Goal: Task Accomplishment & Management: Complete application form

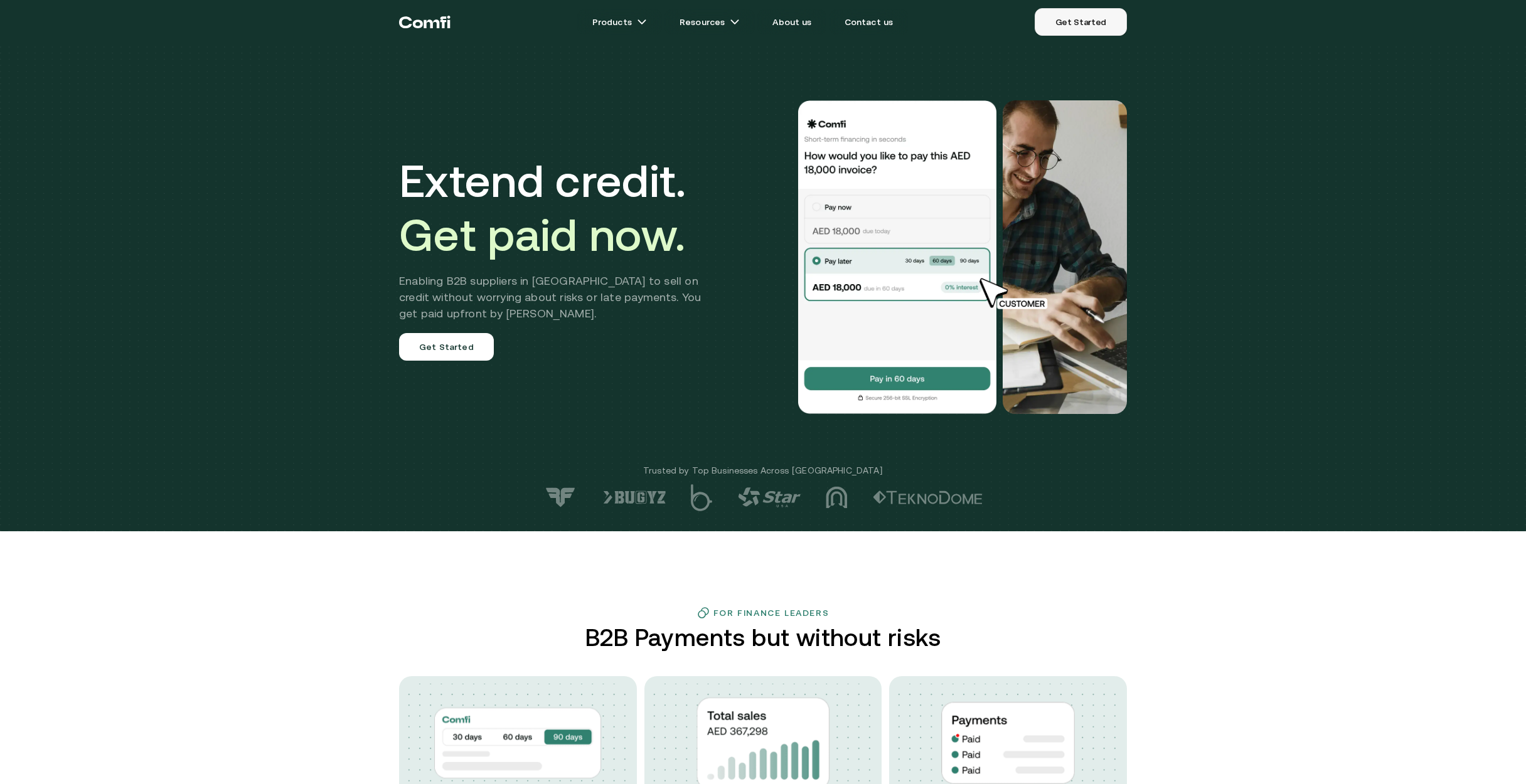
click at [1108, 32] on link "Get Started" at bounding box center [1081, 22] width 93 height 28
click at [420, 18] on icon "Return to the top of the Comfi home page" at bounding box center [425, 22] width 52 height 38
